Goal: Information Seeking & Learning: Learn about a topic

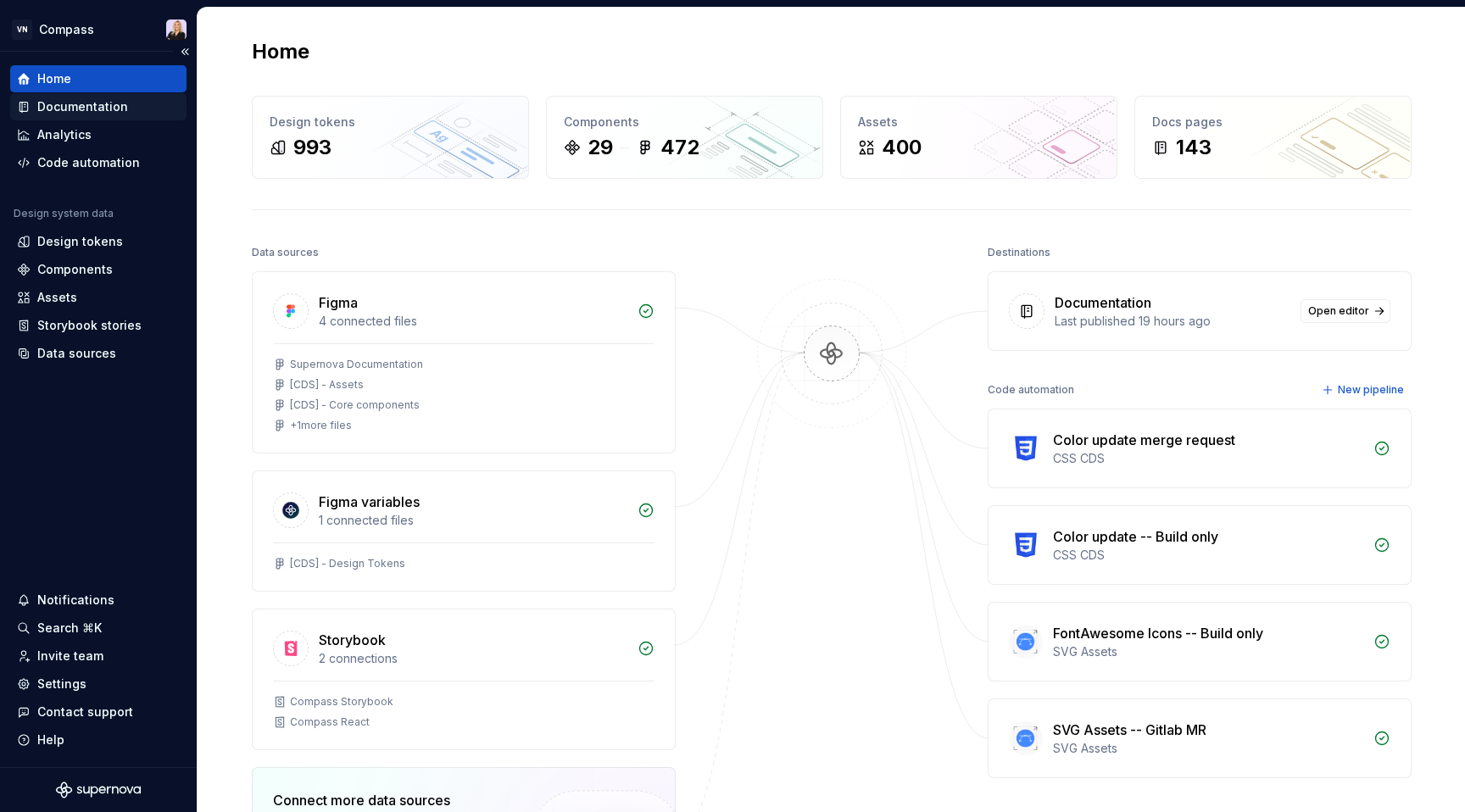
click at [122, 105] on div "Documentation" at bounding box center [82, 106] width 90 height 17
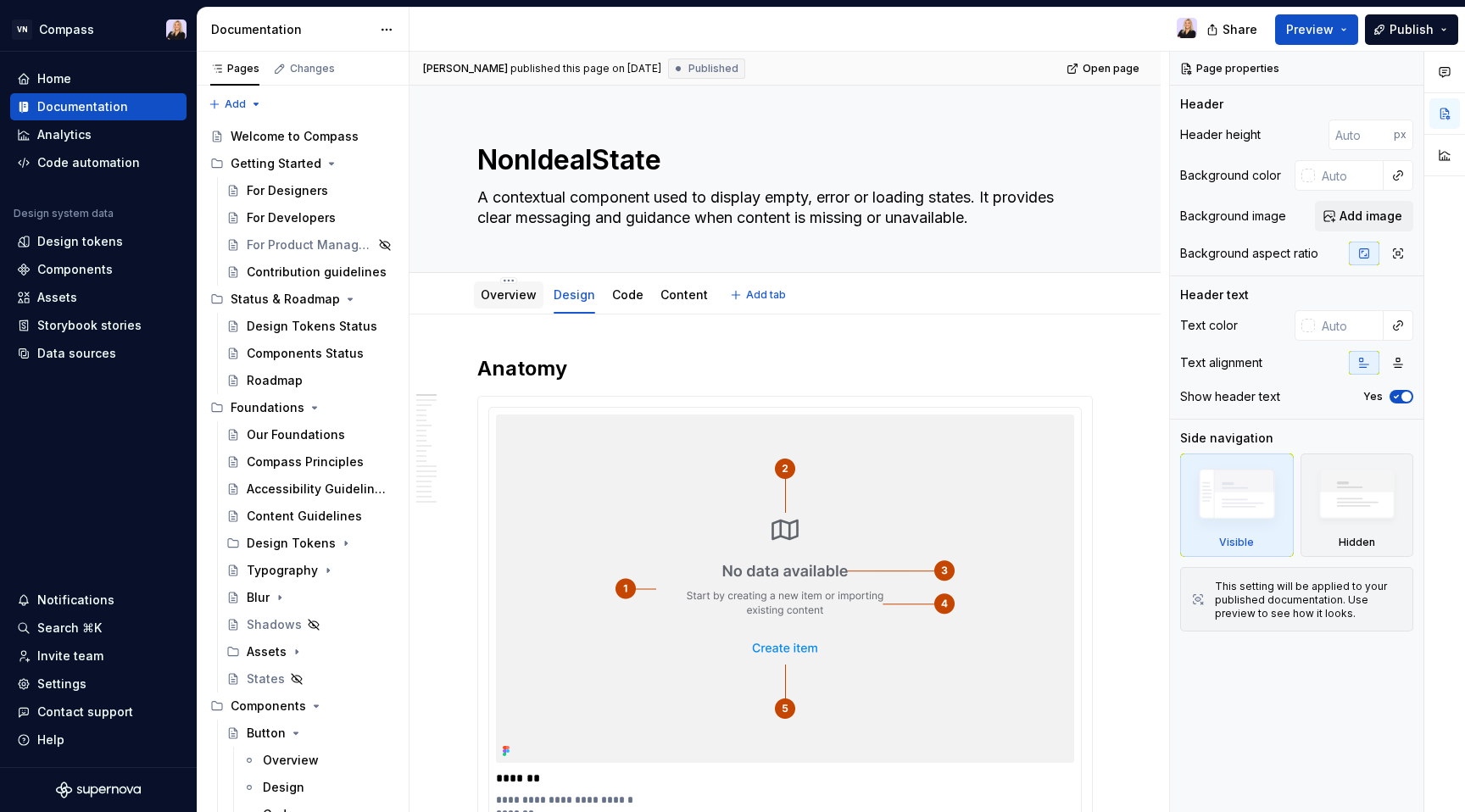
click at [508, 287] on link "Overview" at bounding box center [509, 294] width 56 height 15
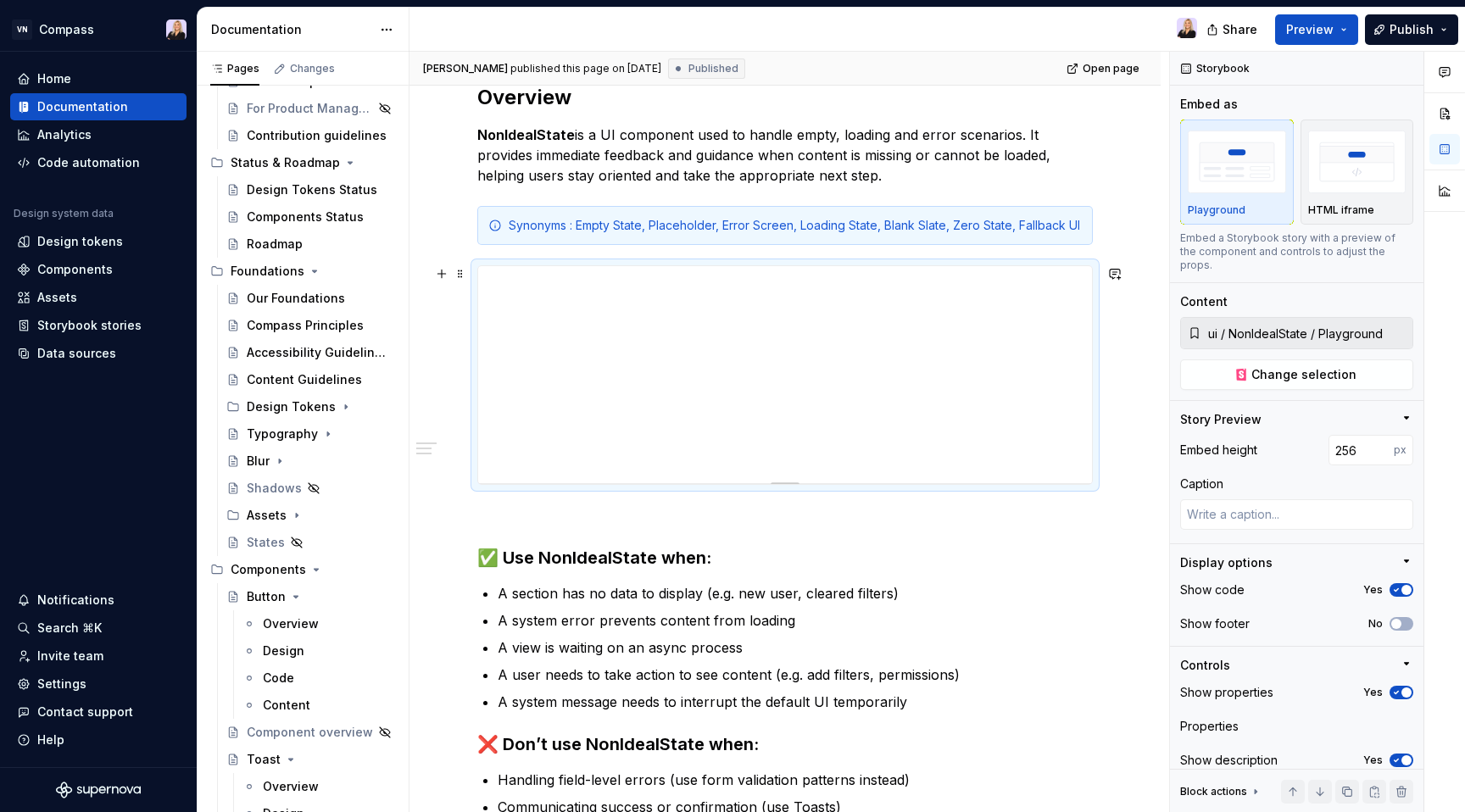
scroll to position [265, 0]
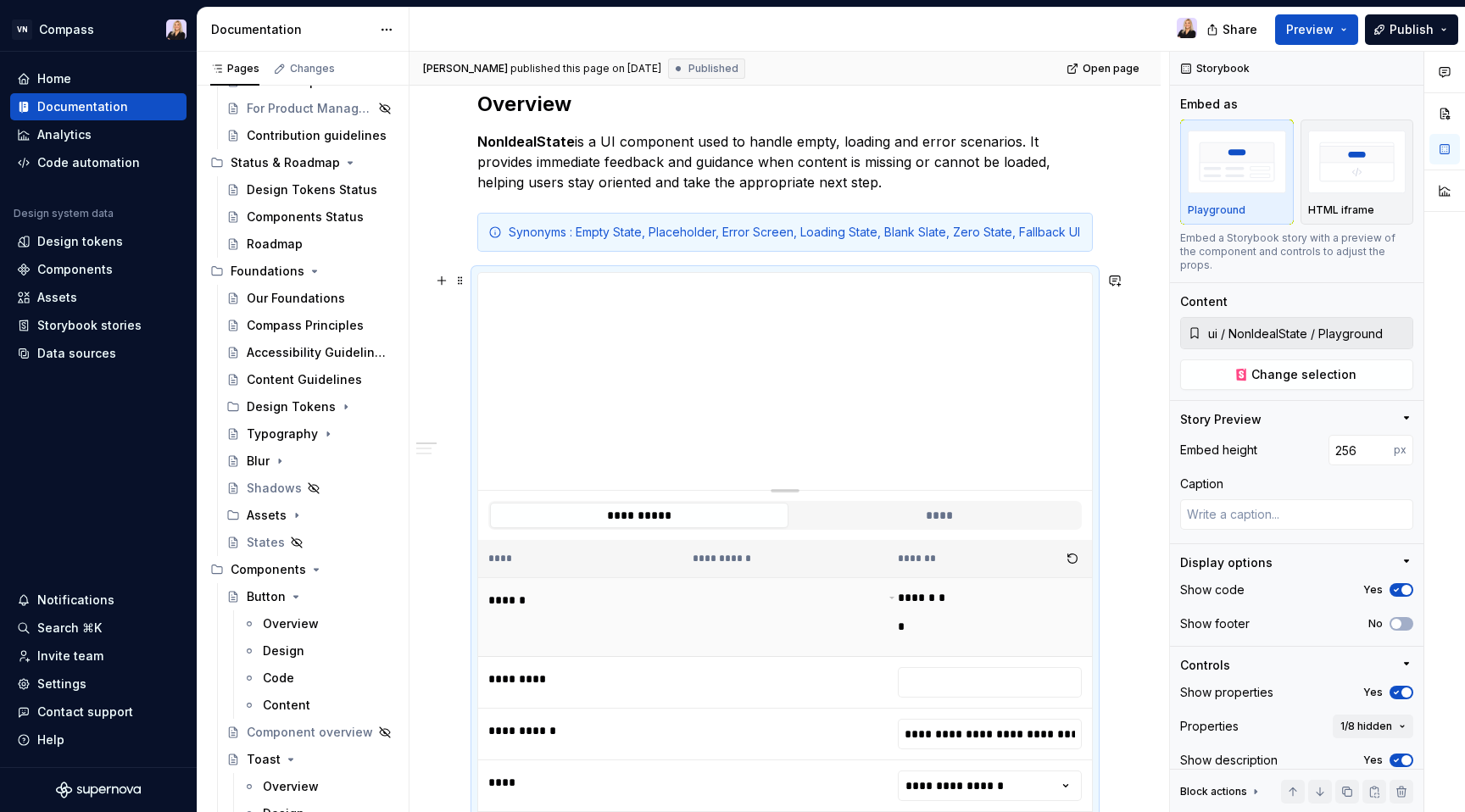
type textarea "*"
